Goal: Task Accomplishment & Management: Complete application form

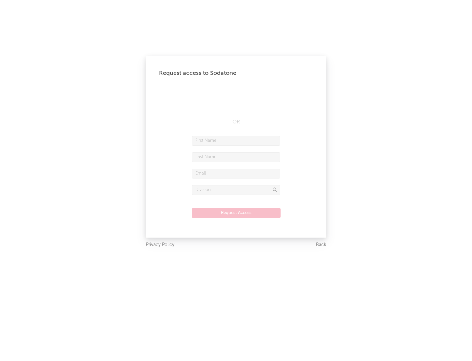
click at [236, 140] on input "text" at bounding box center [236, 141] width 89 height 10
type input "[PERSON_NAME]"
click at [236, 157] on input "text" at bounding box center [236, 157] width 89 height 10
type input "[PERSON_NAME]"
click at [236, 173] on input "text" at bounding box center [236, 173] width 89 height 10
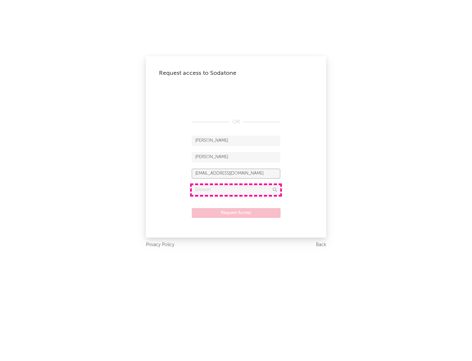
type input "[EMAIL_ADDRESS][DOMAIN_NAME]"
click at [236, 189] on input "text" at bounding box center [236, 190] width 89 height 10
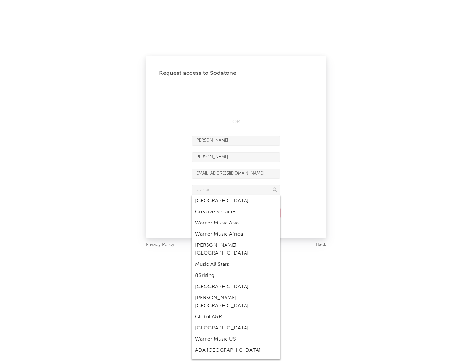
click at [236, 259] on div "Music All Stars" at bounding box center [236, 264] width 89 height 11
type input "Music All Stars"
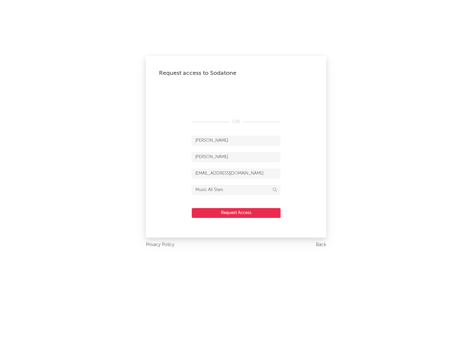
click at [236, 212] on button "Request Access" at bounding box center [236, 213] width 89 height 10
